Goal: Transaction & Acquisition: Purchase product/service

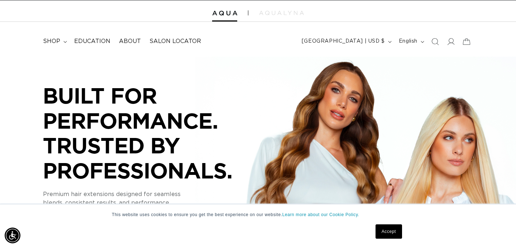
scroll to position [0, 465]
click at [453, 43] on icon at bounding box center [451, 41] width 8 height 7
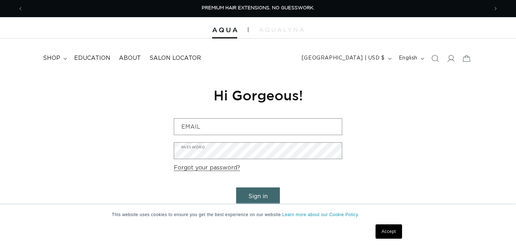
click at [244, 136] on form "Email Password Forgot your password? Sign in Are you a Salon Professional? Requ…" at bounding box center [258, 169] width 168 height 103
click at [242, 135] on div "Email" at bounding box center [258, 126] width 168 height 17
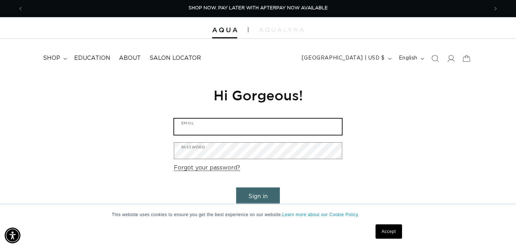
click at [242, 129] on input "Email" at bounding box center [258, 127] width 168 height 16
type input "jordanyork18@gmail.com"
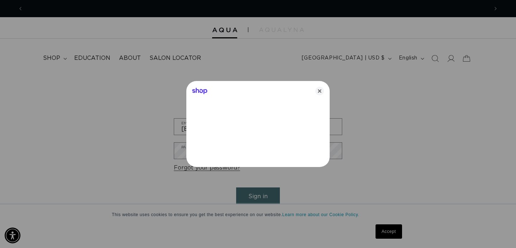
scroll to position [0, 929]
click at [321, 91] on icon "Close" at bounding box center [319, 91] width 9 height 9
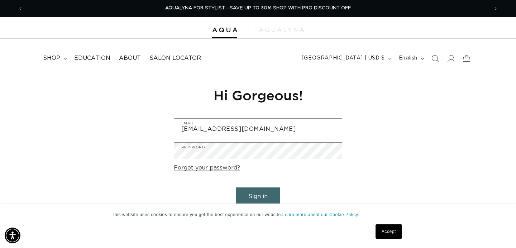
click at [254, 194] on button "Sign in" at bounding box center [258, 196] width 44 height 18
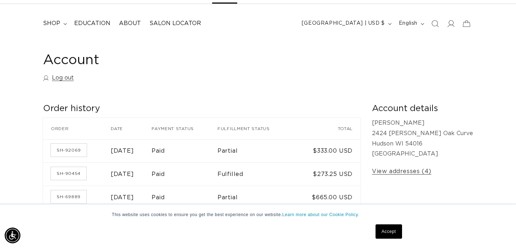
scroll to position [37, 0]
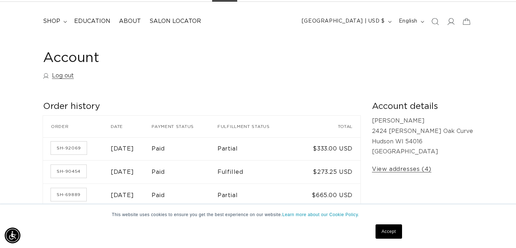
click at [386, 230] on link "Accept" at bounding box center [388, 231] width 26 height 14
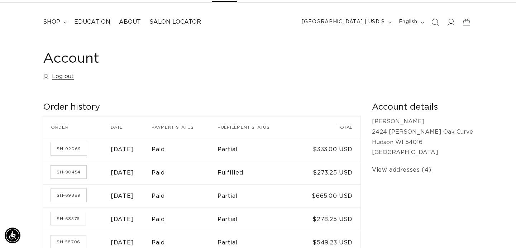
scroll to position [16, 0]
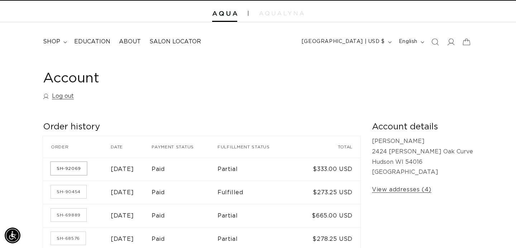
click at [69, 167] on link "SH-92069" at bounding box center [69, 168] width 36 height 13
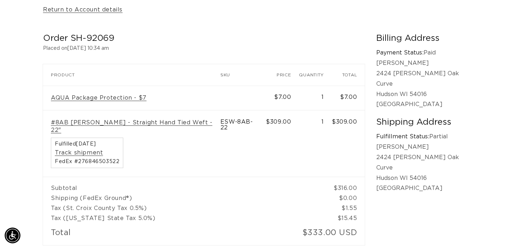
scroll to position [0, 465]
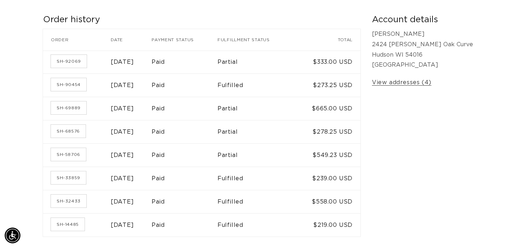
scroll to position [124, 0]
click at [78, 86] on link "SH-90454" at bounding box center [68, 84] width 35 height 13
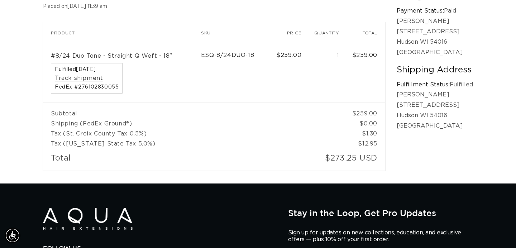
scroll to position [0, 465]
click at [129, 54] on link "#8/24 Duo Tone - Straight Q Weft - 18"" at bounding box center [111, 56] width 121 height 8
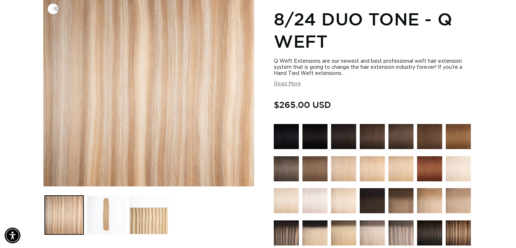
scroll to position [0, 465]
click at [292, 198] on img at bounding box center [286, 200] width 25 height 25
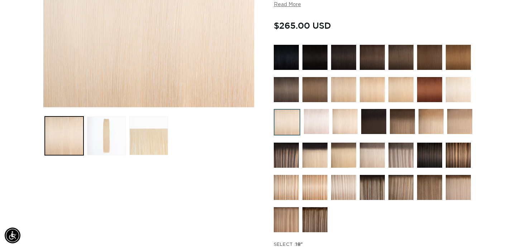
scroll to position [0, 929]
click at [455, 189] on img at bounding box center [457, 187] width 25 height 25
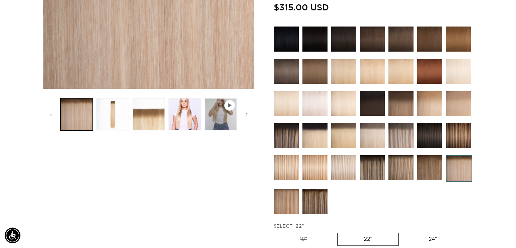
click at [373, 143] on img at bounding box center [371, 135] width 25 height 25
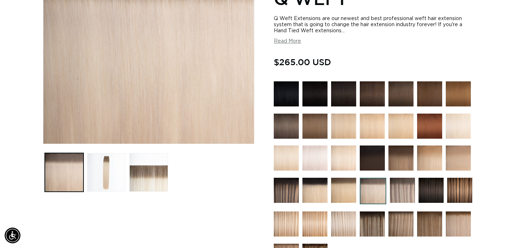
scroll to position [143, 0]
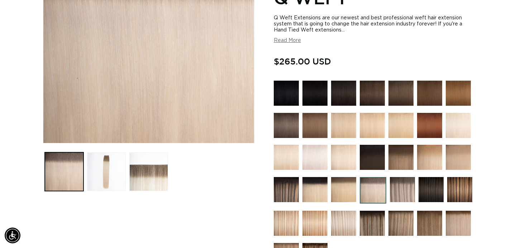
click at [349, 151] on img at bounding box center [343, 157] width 25 height 25
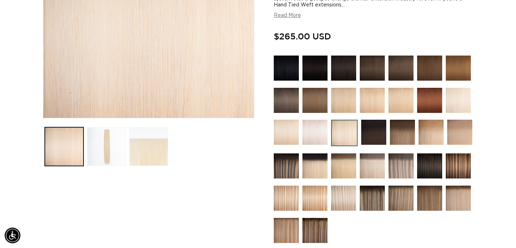
scroll to position [176, 0]
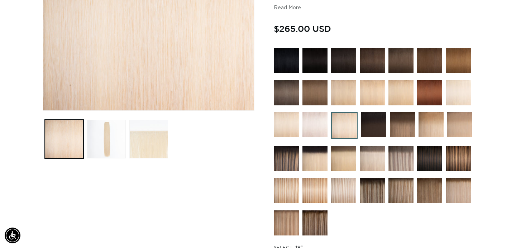
click at [435, 133] on img at bounding box center [430, 124] width 25 height 25
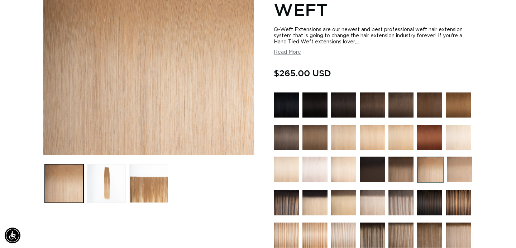
scroll to position [0, 465]
click at [465, 169] on img at bounding box center [459, 168] width 25 height 25
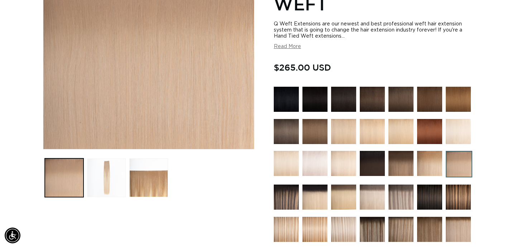
scroll to position [0, 465]
click at [103, 180] on button "Load image 2 in gallery view" at bounding box center [106, 177] width 39 height 39
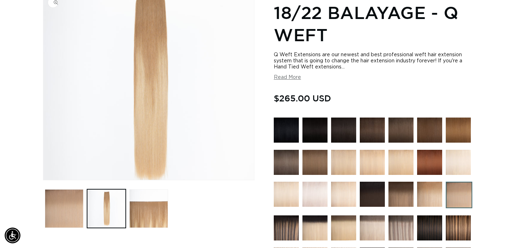
scroll to position [104, 0]
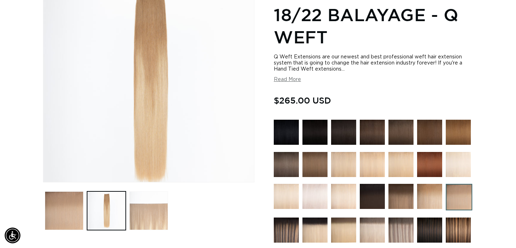
click at [158, 209] on button "Load image 3 in gallery view" at bounding box center [148, 210] width 39 height 39
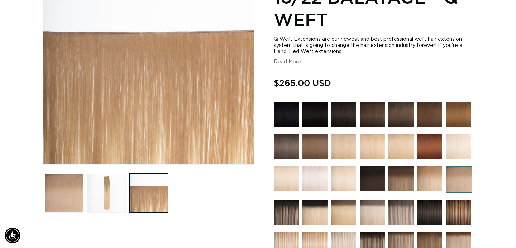
scroll to position [0, 465]
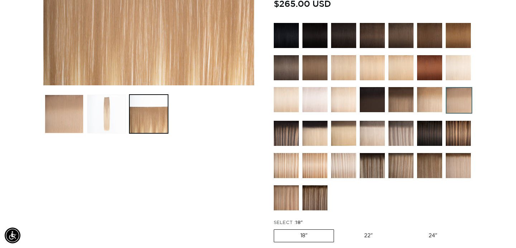
click at [111, 117] on button "Load image 2 in gallery view" at bounding box center [106, 114] width 39 height 39
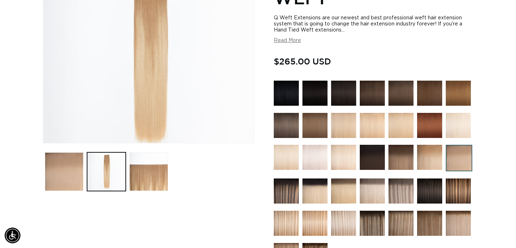
scroll to position [148, 0]
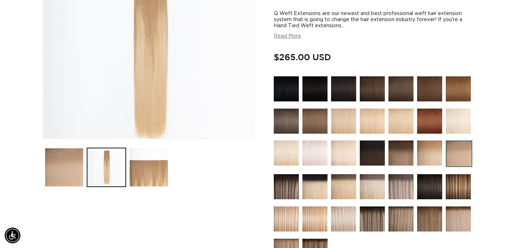
click at [350, 182] on img at bounding box center [343, 186] width 25 height 25
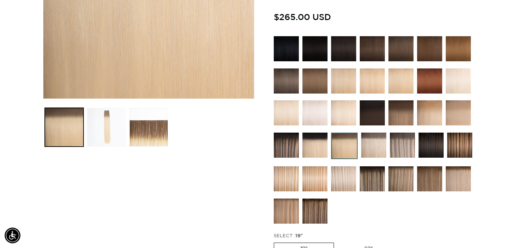
scroll to position [0, 465]
click at [114, 132] on button "Load image 2 in gallery view" at bounding box center [106, 127] width 39 height 39
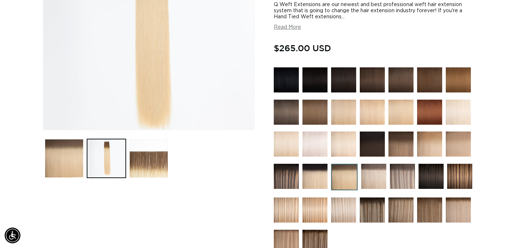
scroll to position [0, 929]
click at [374, 119] on img at bounding box center [371, 112] width 25 height 25
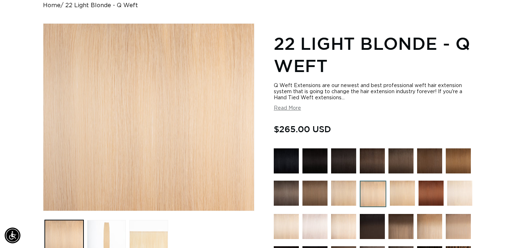
scroll to position [0, 465]
click at [109, 233] on button "Load image 2 in gallery view" at bounding box center [106, 239] width 39 height 39
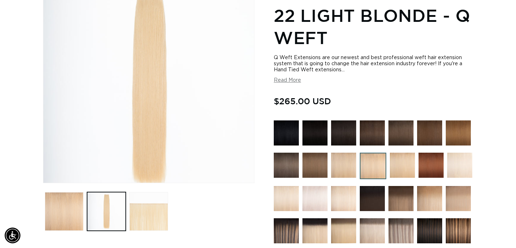
scroll to position [111, 0]
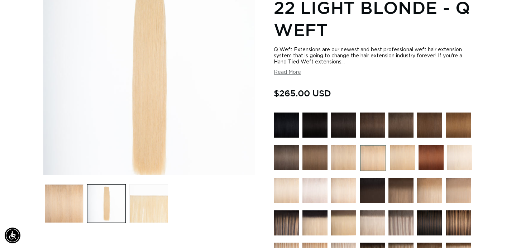
click at [402, 164] on img at bounding box center [402, 157] width 25 height 25
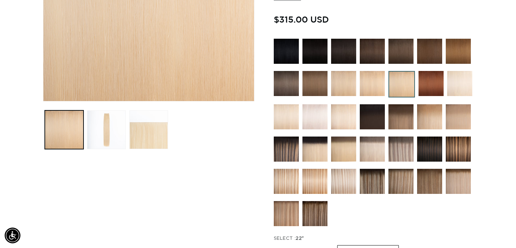
click at [457, 115] on img at bounding box center [457, 116] width 25 height 25
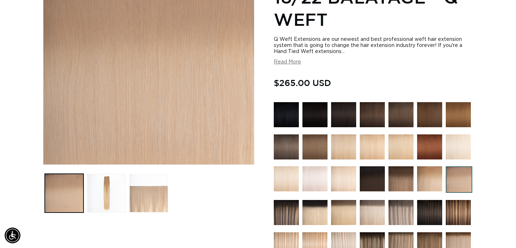
scroll to position [0, 929]
click at [108, 194] on button "Load image 2 in gallery view" at bounding box center [106, 193] width 39 height 39
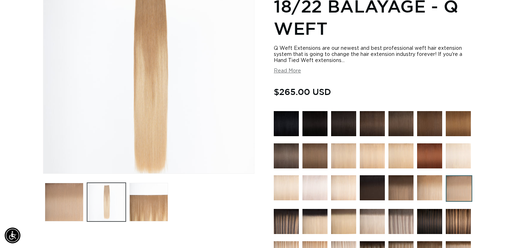
scroll to position [119, 0]
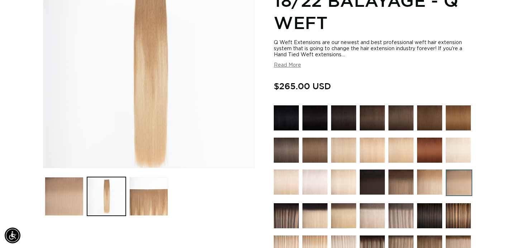
click at [205, 218] on div "Image 2 is now available in gallery view Skip to product information Open media…" at bounding box center [148, 218] width 211 height 477
click at [156, 198] on button "Load image 3 in gallery view" at bounding box center [148, 196] width 39 height 39
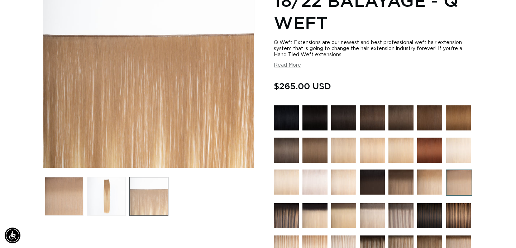
scroll to position [99, 0]
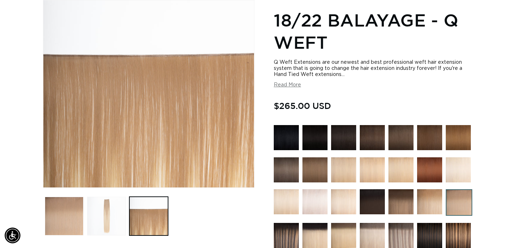
click at [112, 209] on button "Load image 2 in gallery view" at bounding box center [106, 216] width 39 height 39
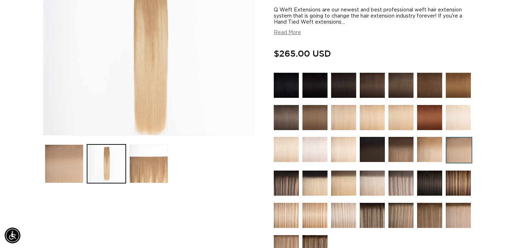
scroll to position [0, 0]
click at [347, 184] on img at bounding box center [343, 182] width 25 height 25
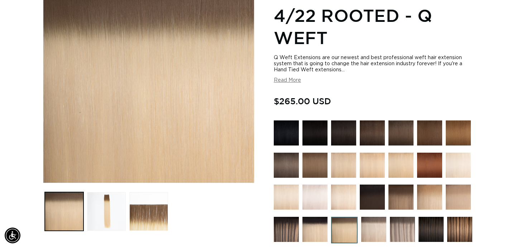
scroll to position [105, 0]
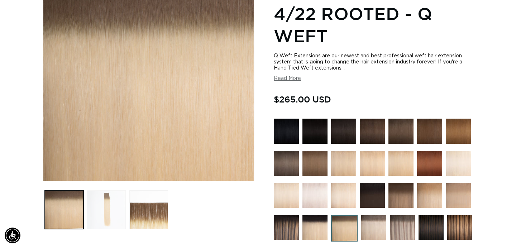
click at [108, 216] on button "Load image 2 in gallery view" at bounding box center [106, 209] width 39 height 39
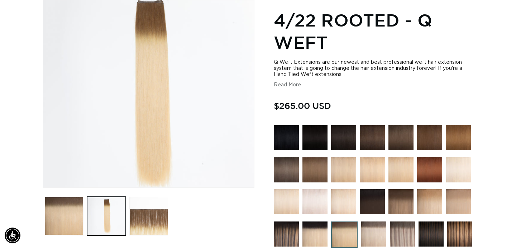
scroll to position [0, 0]
click at [287, 86] on button "Read More" at bounding box center [287, 85] width 27 height 6
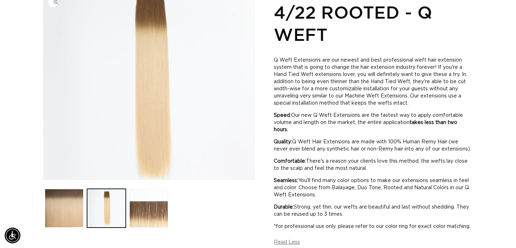
scroll to position [0, 929]
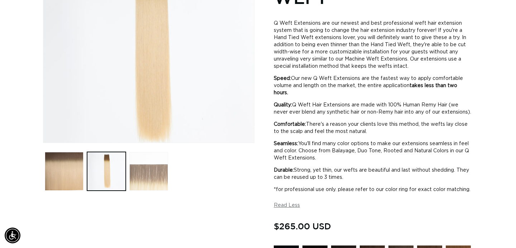
click at [159, 182] on button "Load image 3 in gallery view" at bounding box center [148, 171] width 39 height 39
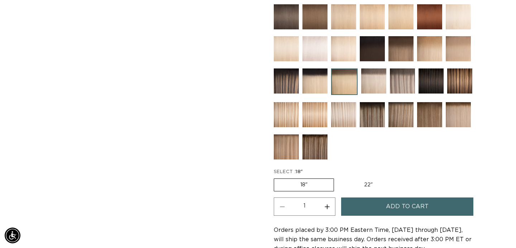
scroll to position [416, 0]
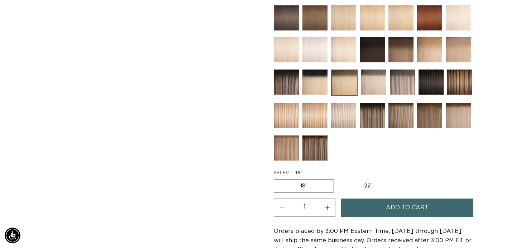
click at [372, 95] on img at bounding box center [373, 81] width 25 height 25
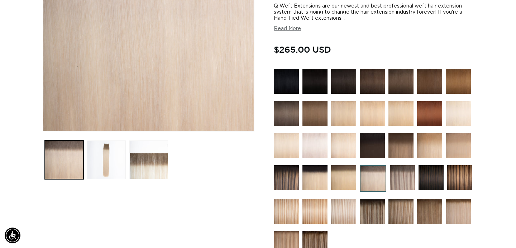
scroll to position [158, 0]
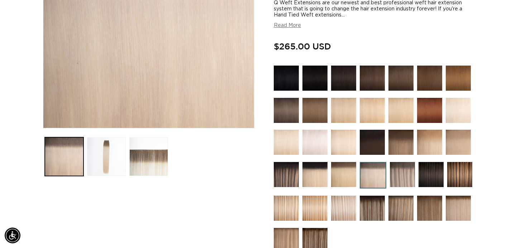
click at [343, 135] on img at bounding box center [343, 142] width 25 height 25
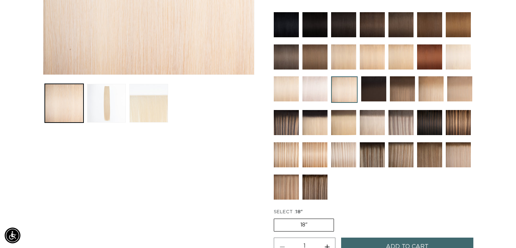
scroll to position [0, 929]
click at [317, 125] on img at bounding box center [314, 122] width 25 height 25
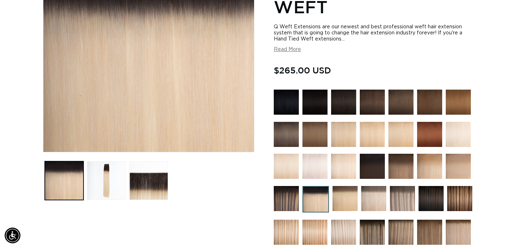
scroll to position [0, 465]
click at [393, 167] on img at bounding box center [400, 166] width 25 height 25
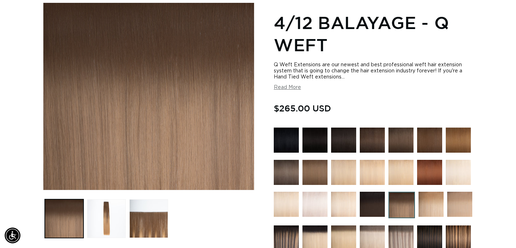
scroll to position [98, 0]
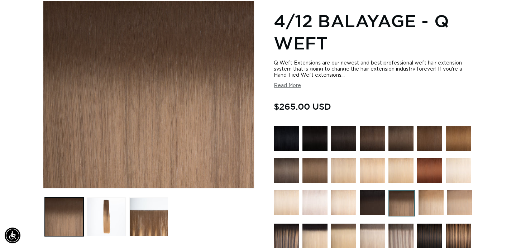
click at [438, 202] on img at bounding box center [430, 202] width 25 height 25
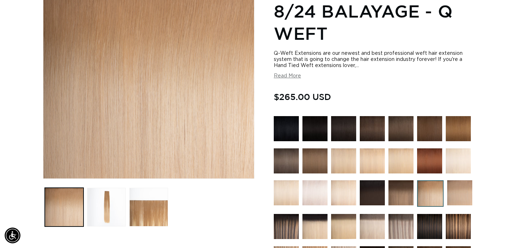
scroll to position [110, 0]
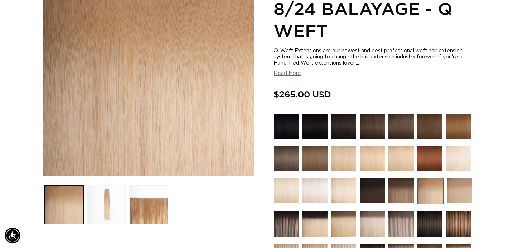
click at [100, 205] on button "Load image 2 in gallery view" at bounding box center [106, 204] width 39 height 39
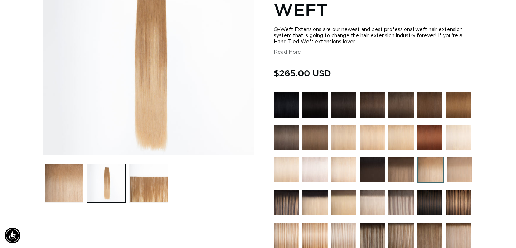
scroll to position [0, 0]
click at [465, 162] on img at bounding box center [459, 168] width 25 height 25
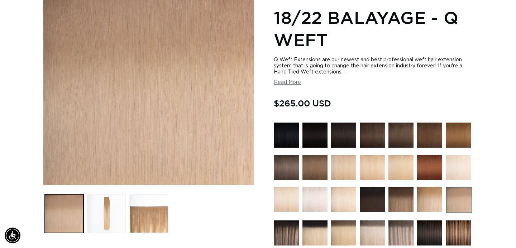
scroll to position [0, 465]
click at [102, 214] on button "Load image 2 in gallery view" at bounding box center [106, 213] width 39 height 39
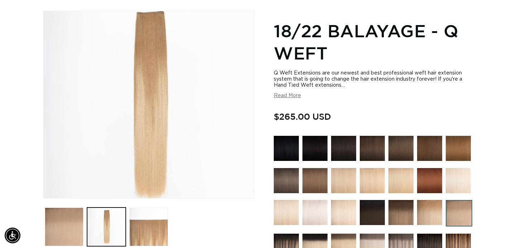
scroll to position [0, 929]
click at [389, 174] on img at bounding box center [400, 180] width 25 height 25
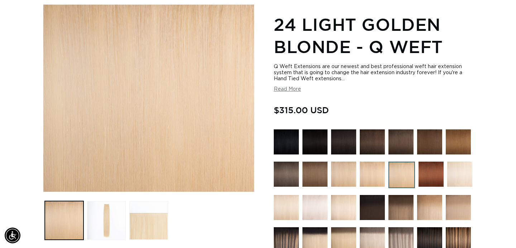
scroll to position [96, 0]
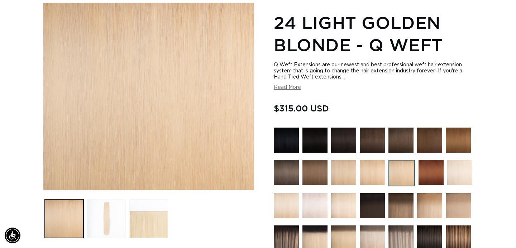
click at [108, 218] on button "Load image 2 in gallery view" at bounding box center [106, 218] width 39 height 39
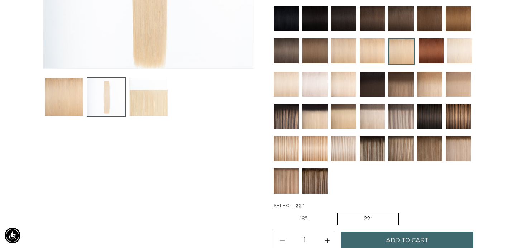
scroll to position [227, 0]
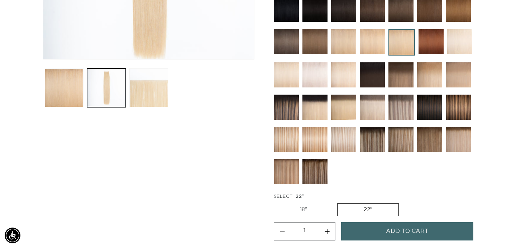
click at [377, 111] on img at bounding box center [371, 107] width 25 height 25
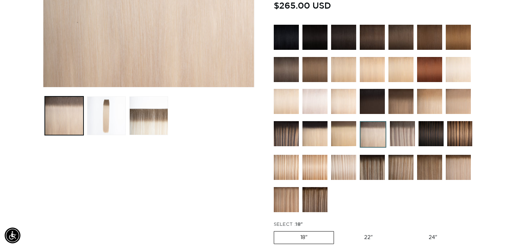
click at [351, 166] on img at bounding box center [343, 167] width 25 height 25
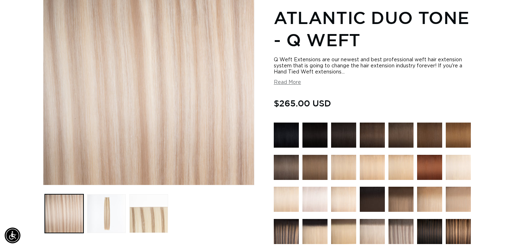
scroll to position [102, 0]
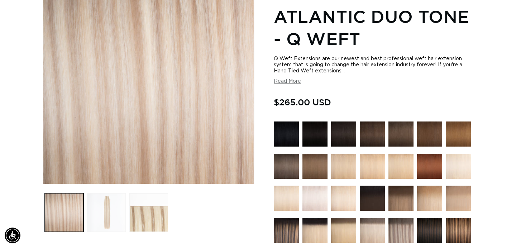
click at [111, 212] on button "Load image 2 in gallery view" at bounding box center [106, 212] width 39 height 39
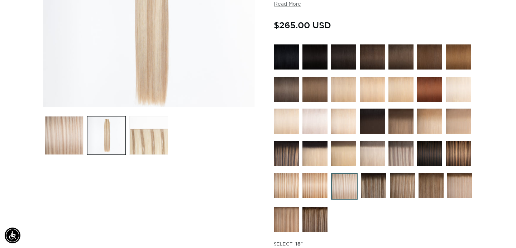
scroll to position [180, 0]
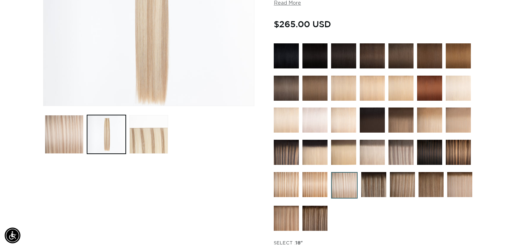
click at [287, 187] on img at bounding box center [286, 184] width 25 height 25
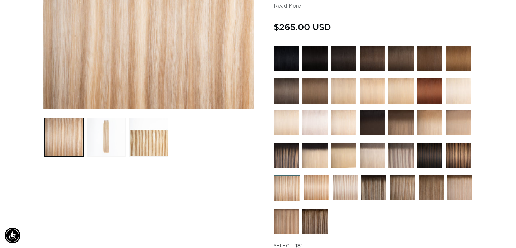
click at [119, 146] on button "Load image 2 in gallery view" at bounding box center [106, 137] width 39 height 39
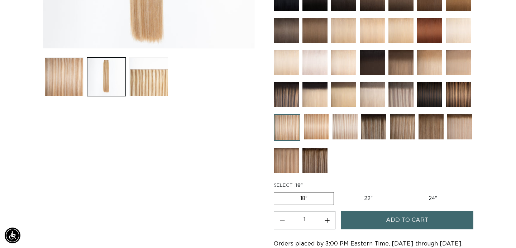
click at [341, 131] on img at bounding box center [344, 126] width 25 height 25
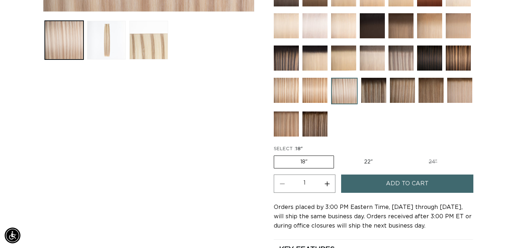
scroll to position [285, 0]
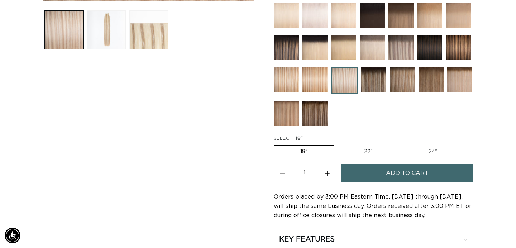
click at [451, 79] on img at bounding box center [459, 79] width 25 height 25
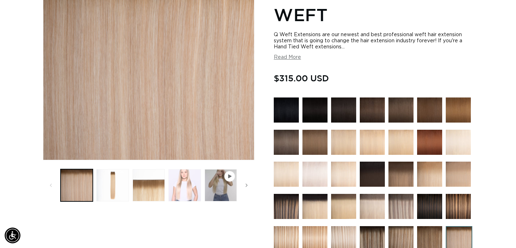
scroll to position [0, 465]
click at [175, 198] on button "Load image 4 in gallery view" at bounding box center [184, 185] width 32 height 32
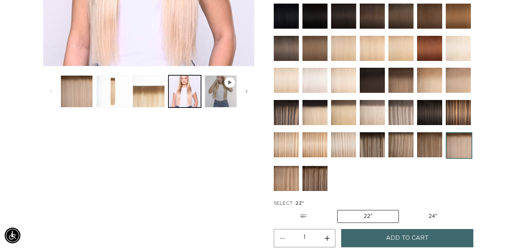
scroll to position [227, 0]
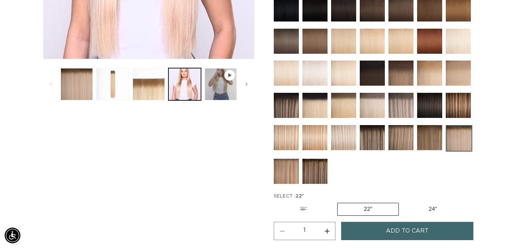
click at [287, 169] on img at bounding box center [286, 171] width 25 height 25
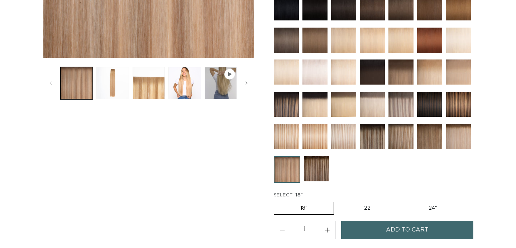
scroll to position [246, 0]
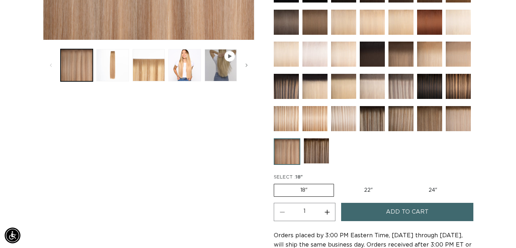
click at [343, 116] on img at bounding box center [343, 118] width 25 height 25
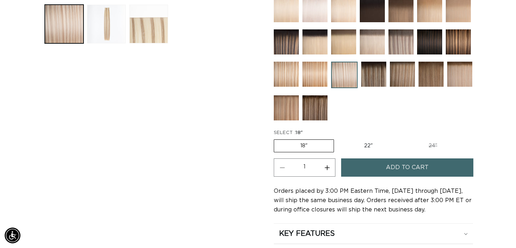
scroll to position [291, 0]
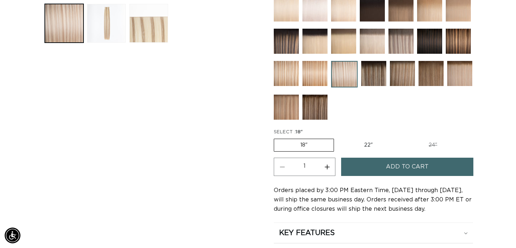
click at [378, 68] on img at bounding box center [373, 73] width 25 height 25
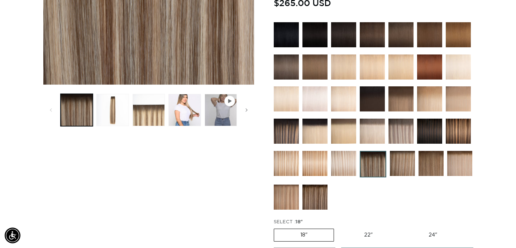
scroll to position [206, 0]
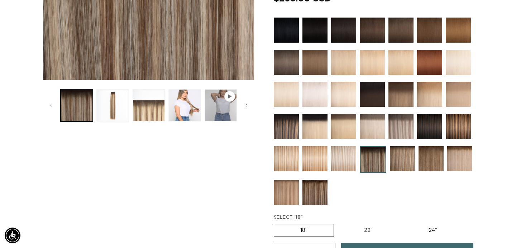
click at [415, 156] on div at bounding box center [373, 113] width 199 height 191
click at [406, 156] on img at bounding box center [402, 158] width 25 height 25
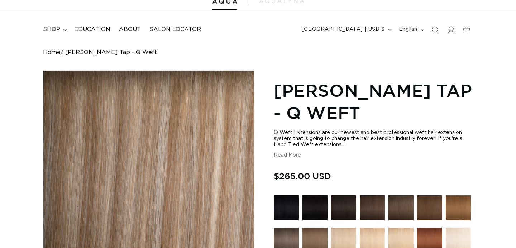
scroll to position [29, 0]
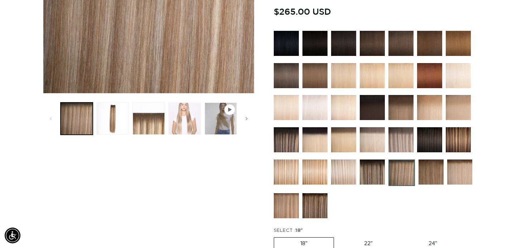
click at [183, 134] on button "Load image 4 in gallery view" at bounding box center [184, 118] width 32 height 32
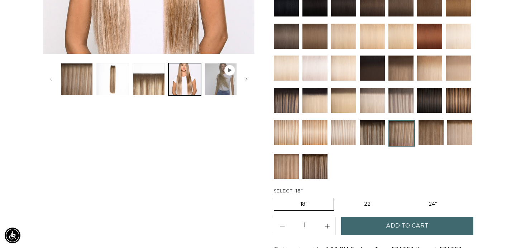
scroll to position [236, 0]
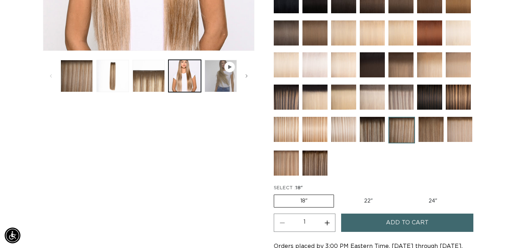
click at [437, 64] on img at bounding box center [429, 64] width 25 height 25
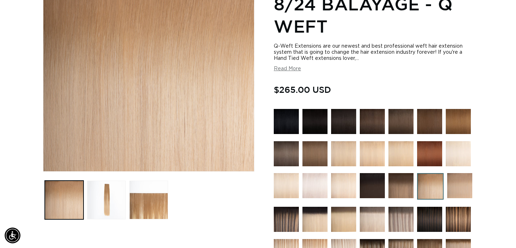
scroll to position [116, 0]
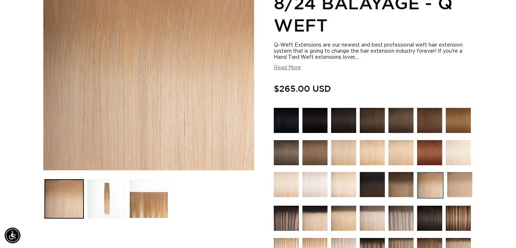
click at [464, 174] on img at bounding box center [459, 184] width 25 height 25
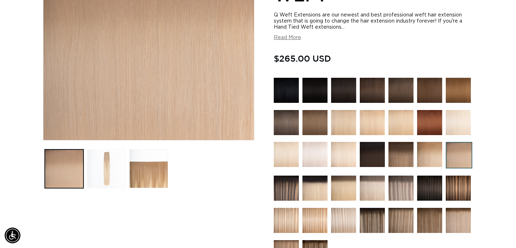
click at [110, 156] on button "Load image 2 in gallery view" at bounding box center [106, 168] width 39 height 39
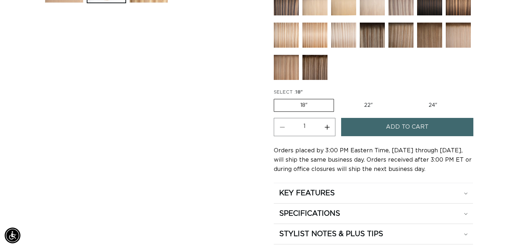
scroll to position [333, 0]
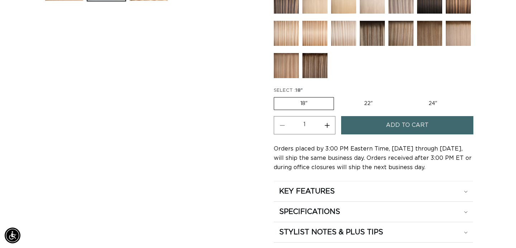
click at [395, 126] on span "Add to cart" at bounding box center [407, 125] width 43 height 18
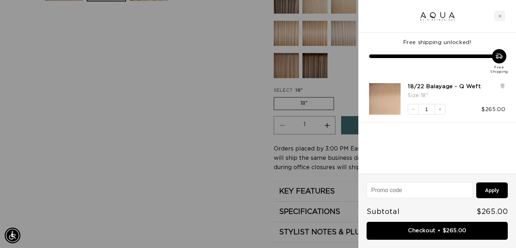
scroll to position [0, 929]
click at [203, 105] on div at bounding box center [258, 124] width 516 height 248
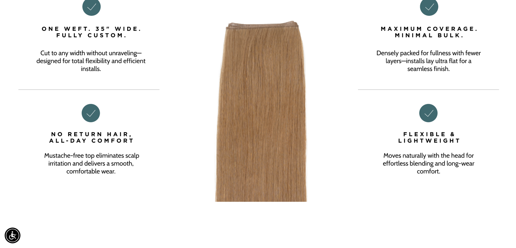
scroll to position [0, 0]
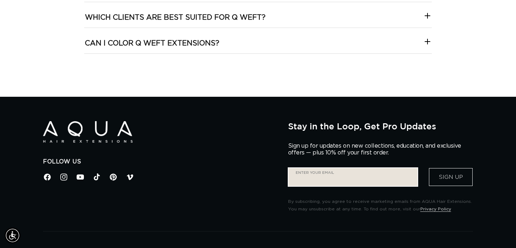
click at [322, 174] on input "Enter your email" at bounding box center [352, 177] width 129 height 18
click at [347, 184] on input "Enter your email" at bounding box center [346, 177] width 117 height 18
type input "samiromanecz@gmail.com"
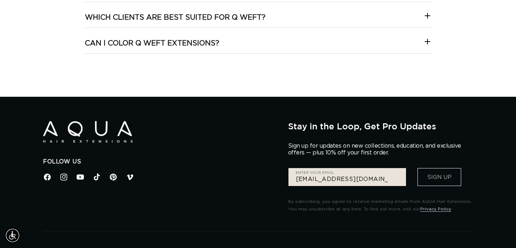
click at [422, 183] on button "Sign Up" at bounding box center [439, 177] width 44 height 18
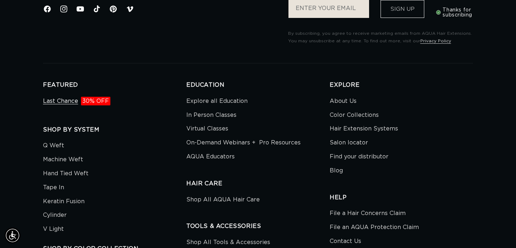
scroll to position [0, 465]
click at [58, 101] on link "Last Chance 30% OFF" at bounding box center [76, 102] width 67 height 12
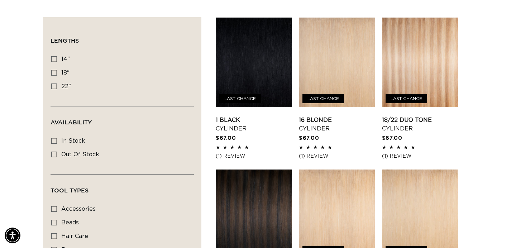
scroll to position [238, 0]
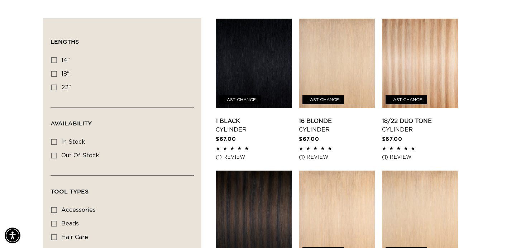
click at [54, 76] on rect at bounding box center [54, 73] width 5 height 5
click at [54, 77] on input "18" 18" (22 products)" at bounding box center [54, 74] width 6 height 6
checkbox input "true"
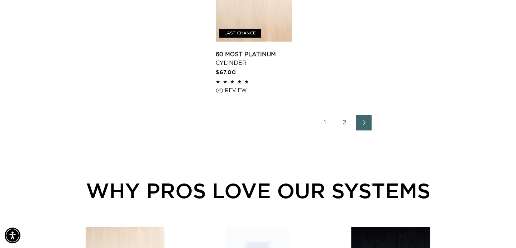
scroll to position [0, 929]
click at [342, 129] on link "2" at bounding box center [344, 123] width 16 height 16
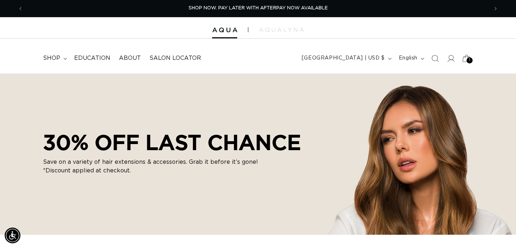
click at [465, 58] on icon at bounding box center [466, 58] width 17 height 17
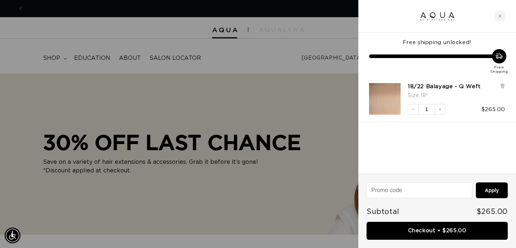
scroll to position [0, 465]
click at [314, 102] on div at bounding box center [258, 124] width 516 height 248
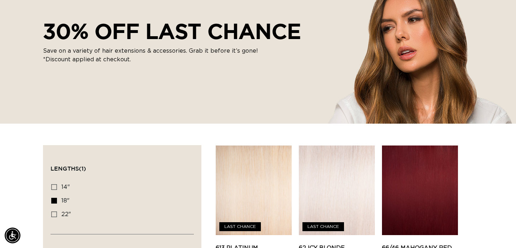
scroll to position [0, 0]
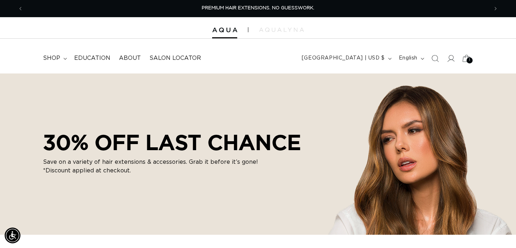
click at [467, 61] on div "1 1" at bounding box center [469, 60] width 6 height 6
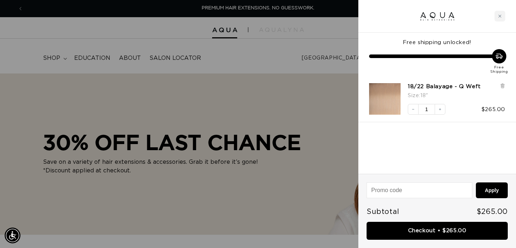
click at [407, 192] on input at bounding box center [419, 190] width 105 height 15
type input "welcomeaqua"
click at [502, 188] on button "Apply" at bounding box center [491, 190] width 32 height 16
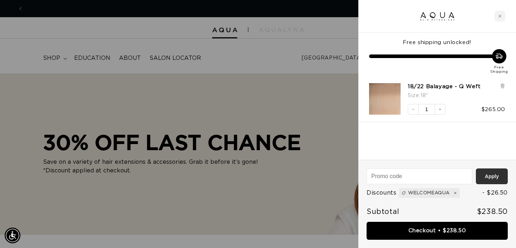
scroll to position [0, 0]
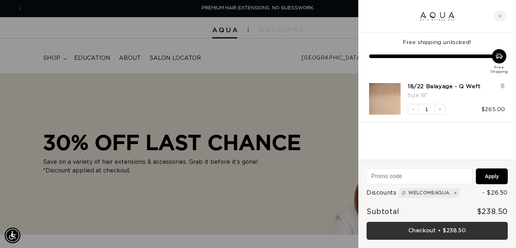
click at [449, 233] on link "Checkout • $238.50" at bounding box center [436, 231] width 141 height 18
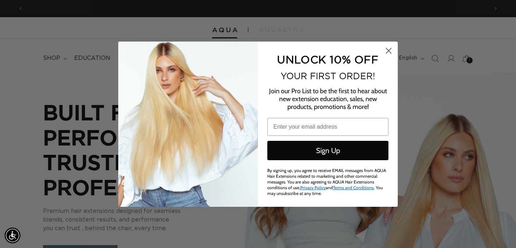
scroll to position [0, 465]
click at [390, 52] on circle "Close dialog" at bounding box center [388, 50] width 12 height 12
